Goal: Task Accomplishment & Management: Manage account settings

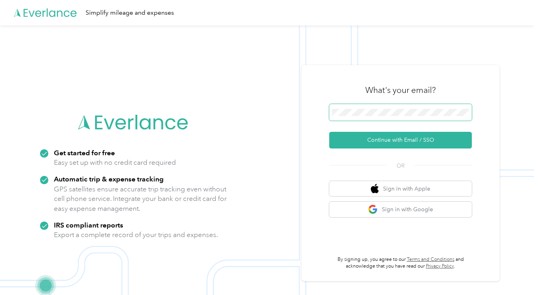
click at [330, 132] on button "Continue with Email / SSO" at bounding box center [401, 140] width 143 height 17
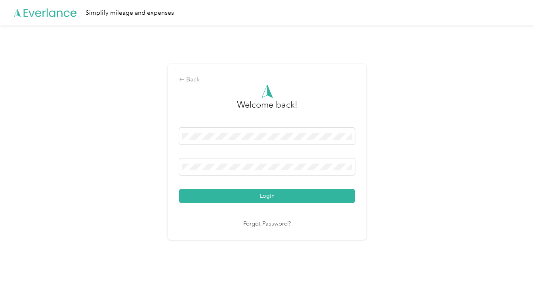
click at [179, 189] on button "Login" at bounding box center [267, 196] width 176 height 14
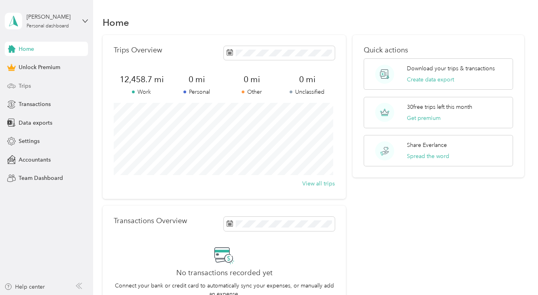
click at [26, 87] on span "Trips" at bounding box center [25, 86] width 12 height 8
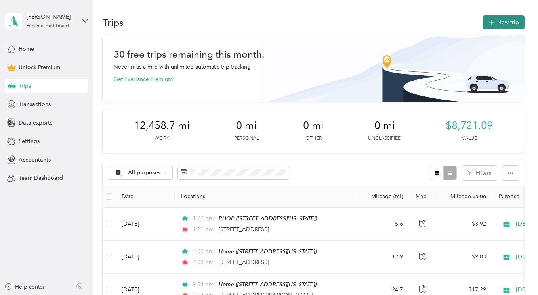
click at [494, 19] on button "New trip" at bounding box center [504, 22] width 42 height 14
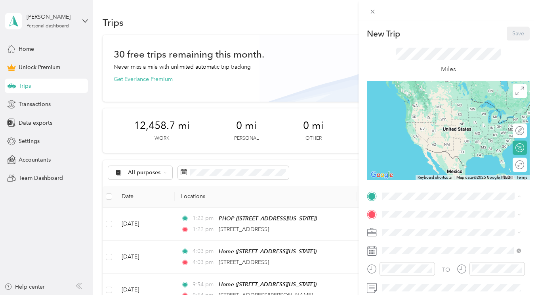
click at [410, 115] on span "[STREET_ADDRESS][US_STATE]" at bounding box center [437, 111] width 79 height 7
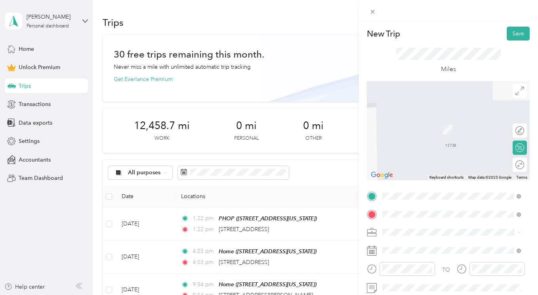
click at [442, 123] on span "[GEOGRAPHIC_DATA][US_STATE], [GEOGRAPHIC_DATA]" at bounding box center [458, 121] width 121 height 14
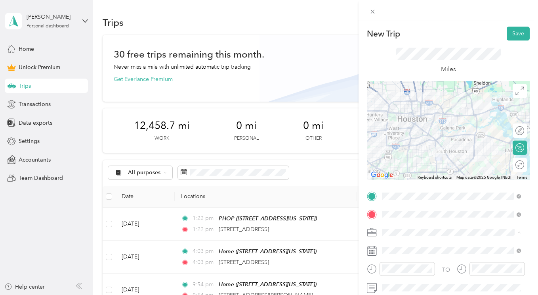
click at [406, 164] on span "[DEMOGRAPHIC_DATA] Travel" at bounding box center [424, 162] width 78 height 7
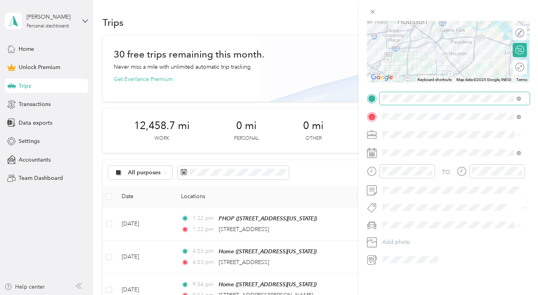
scroll to position [103, 0]
click at [407, 243] on div "Rental Used" at bounding box center [451, 246] width 133 height 8
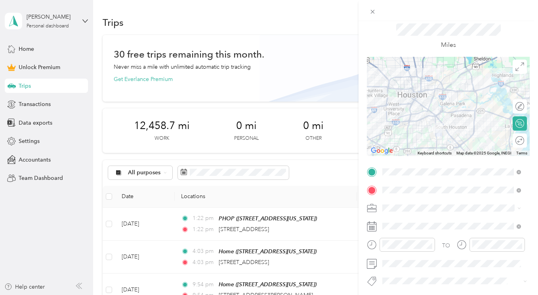
scroll to position [0, 0]
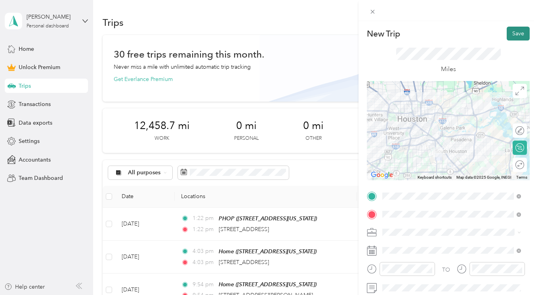
click at [516, 33] on button "Save" at bounding box center [518, 34] width 23 height 14
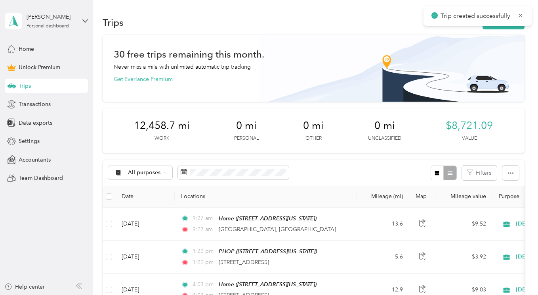
click at [23, 87] on span "Trips" at bounding box center [25, 86] width 12 height 8
click at [33, 49] on span "Home" at bounding box center [26, 49] width 15 height 8
